Goal: Task Accomplishment & Management: Manage account settings

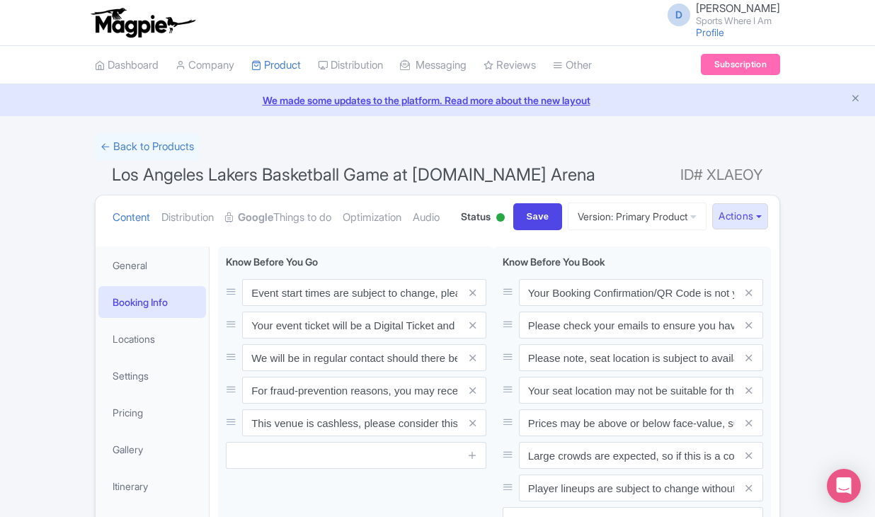
click at [156, 153] on link "← Back to Products" at bounding box center [147, 147] width 105 height 28
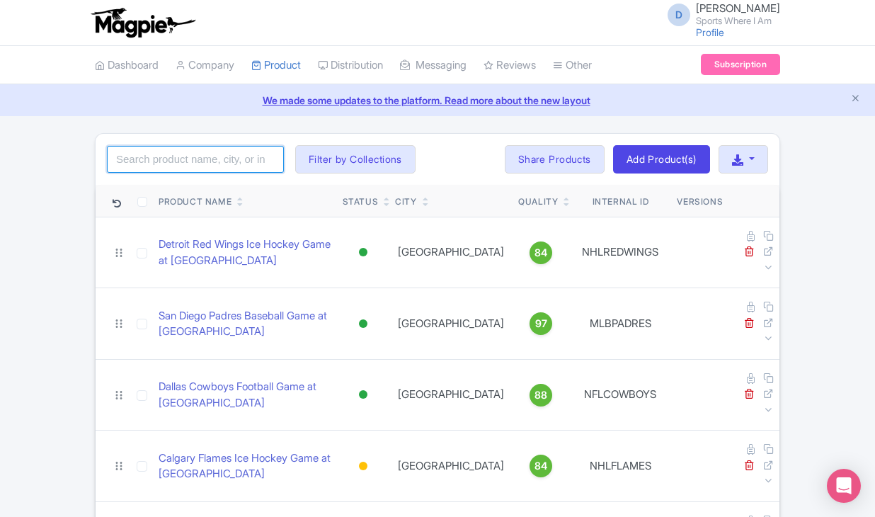
click at [166, 154] on input "search" at bounding box center [195, 159] width 177 height 27
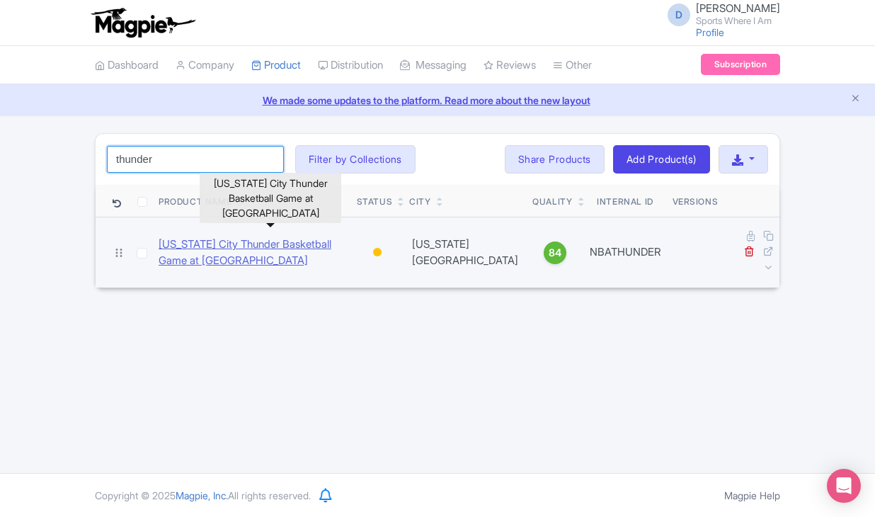
type input "thunder"
click at [253, 236] on link "[US_STATE] City Thunder Basketball Game at [GEOGRAPHIC_DATA]" at bounding box center [252, 252] width 187 height 32
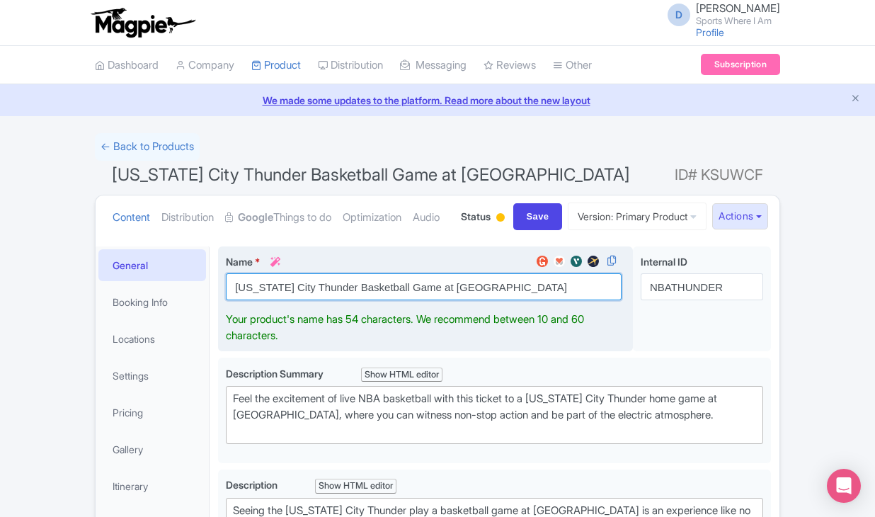
click at [334, 300] on input "[US_STATE] City Thunder Basketball Game at [GEOGRAPHIC_DATA]" at bounding box center [424, 286] width 396 height 27
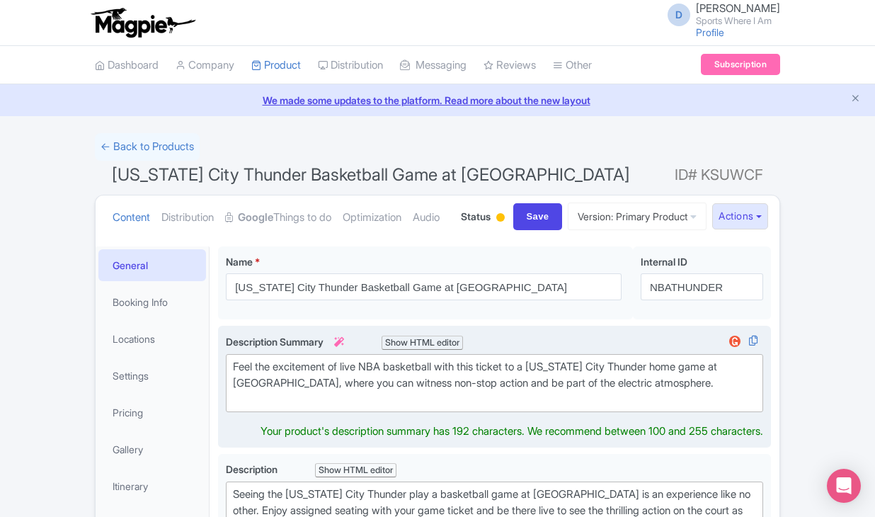
click at [321, 407] on div "Feel the excitement of live NBA basketball with this ticket to a [US_STATE] Cit…" at bounding box center [494, 383] width 523 height 48
click at [323, 407] on div "Feel the excitement of live NBA basketball with this ticket to a [US_STATE] Cit…" at bounding box center [494, 383] width 523 height 48
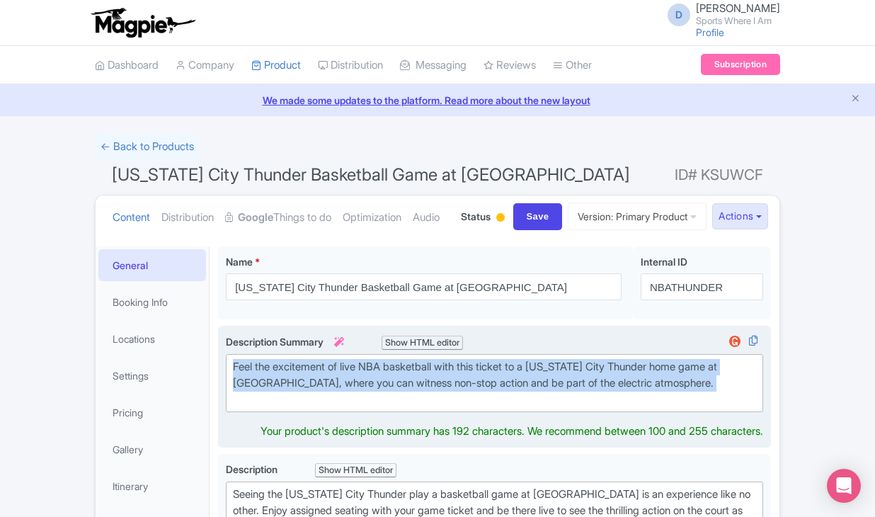
click at [323, 407] on div "Feel the excitement of live NBA basketball with this ticket to a [US_STATE] Cit…" at bounding box center [494, 383] width 523 height 48
type trix-editor "<div>Feel the excitement of live NBA basketball with this ticket to a [US_STATE…"
copy div "Feel the excitement of live NBA basketball with this ticket to a [US_STATE] Cit…"
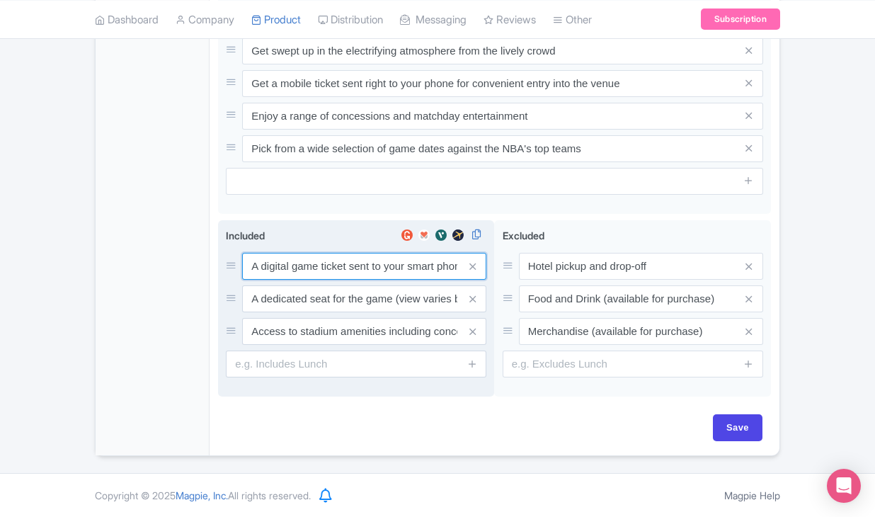
scroll to position [743, 0]
click at [284, 267] on input "A digital game ticket sent to your smart phone" at bounding box center [364, 266] width 244 height 27
click at [284, 267] on input "A digital game ticket sent to your smart phone" at bounding box center [364, 265] width 244 height 27
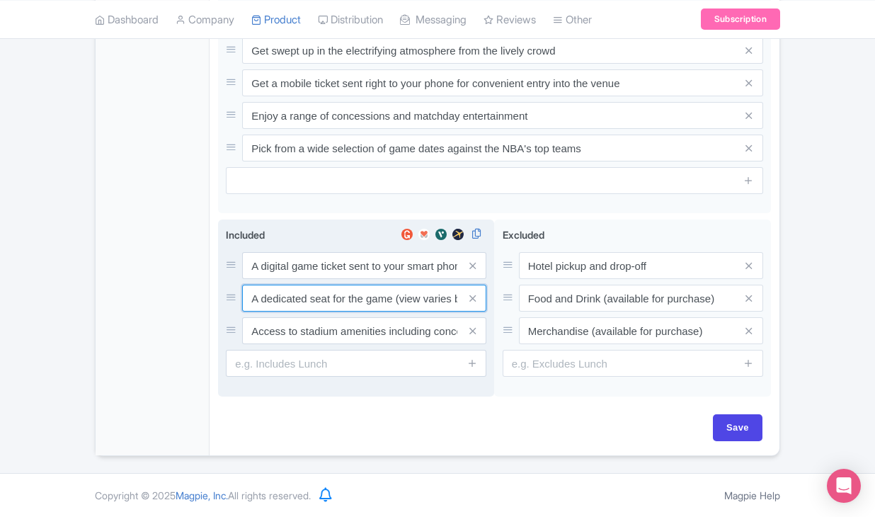
click at [326, 279] on input "A dedicated seat for the game (view varies by seat category)" at bounding box center [364, 265] width 244 height 27
click at [341, 279] on input "Access to stadium amenities including concessions and matchday activations" at bounding box center [364, 265] width 244 height 27
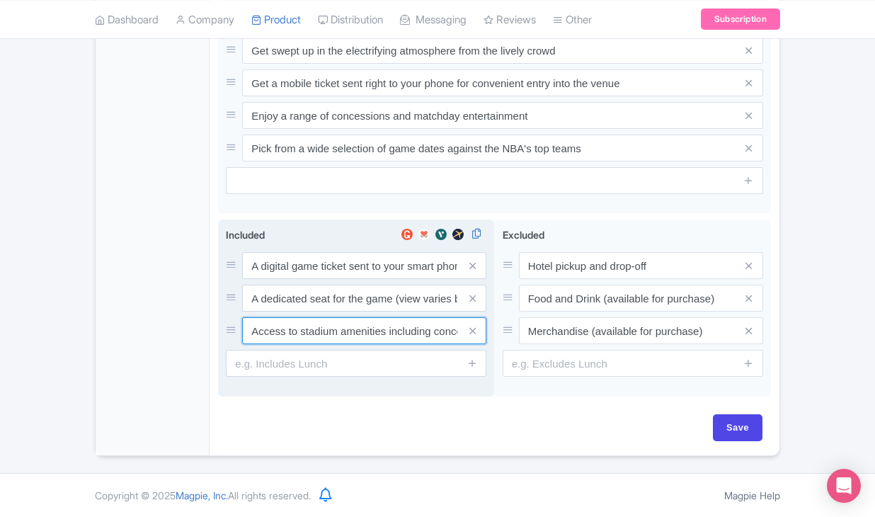
click at [341, 279] on input "Access to stadium amenities including concessions and matchday activations" at bounding box center [364, 265] width 244 height 27
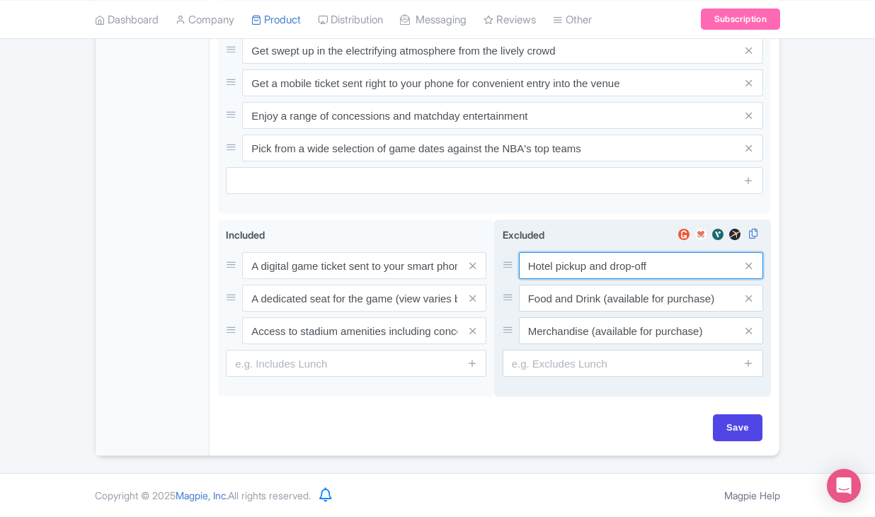
click at [567, 264] on input "Hotel pickup and drop-off" at bounding box center [641, 265] width 244 height 27
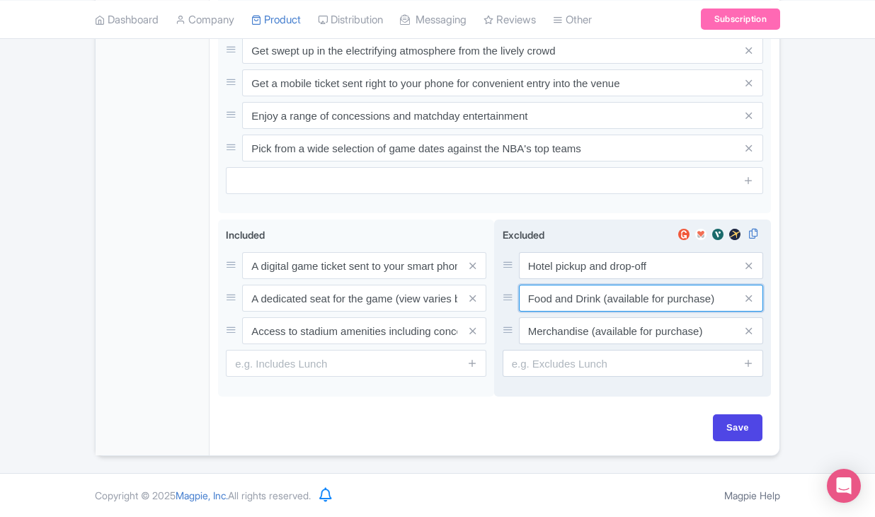
click at [580, 279] on input "Food and Drink (available for purchase)" at bounding box center [641, 265] width 244 height 27
click at [599, 279] on input "Merchandise (available for purchase)" at bounding box center [641, 265] width 244 height 27
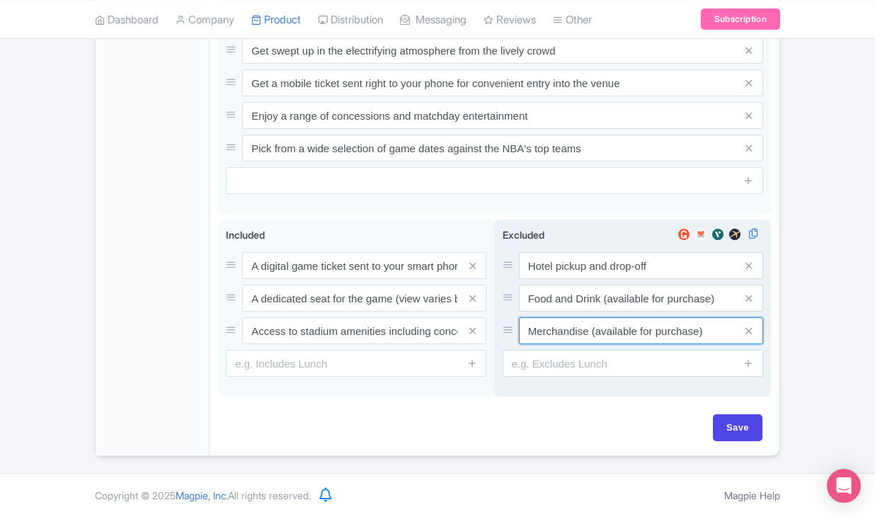
click at [599, 279] on input "Merchandise (available for purchase)" at bounding box center [641, 265] width 244 height 27
